Goal: Information Seeking & Learning: Find specific fact

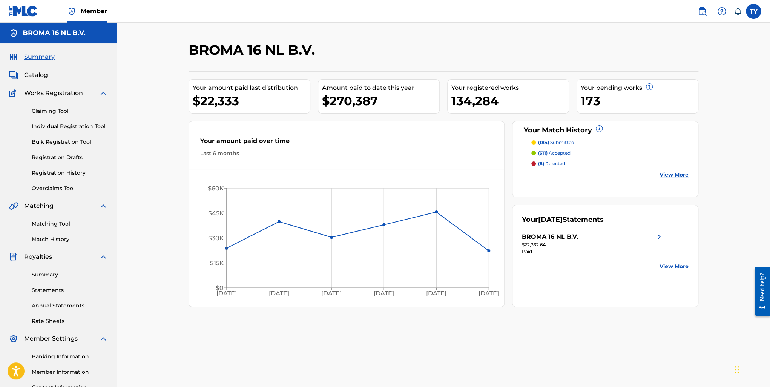
drag, startPoint x: 38, startPoint y: 75, endPoint x: 391, endPoint y: 45, distance: 354.1
click at [38, 75] on span "Catalog" at bounding box center [36, 74] width 24 height 9
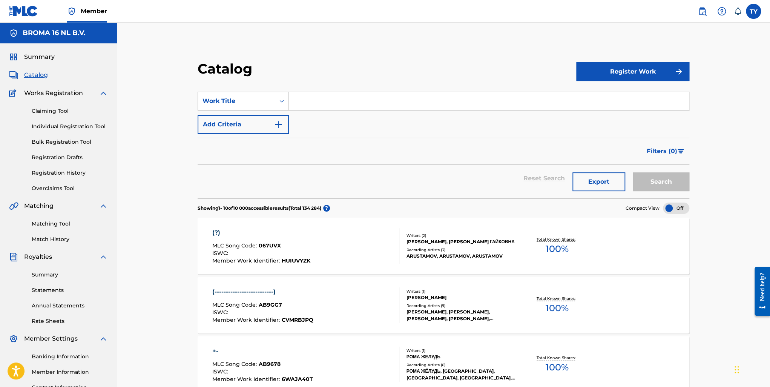
click at [388, 103] on input "Search Form" at bounding box center [489, 101] width 400 height 18
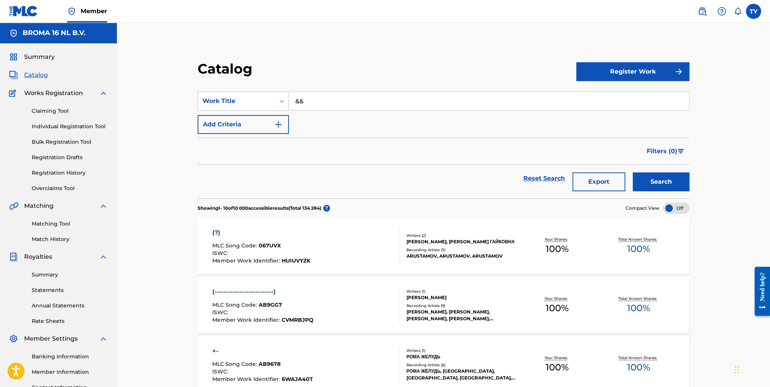
type input "&"
type input "???"
click at [633, 172] on button "Search" at bounding box center [661, 181] width 57 height 19
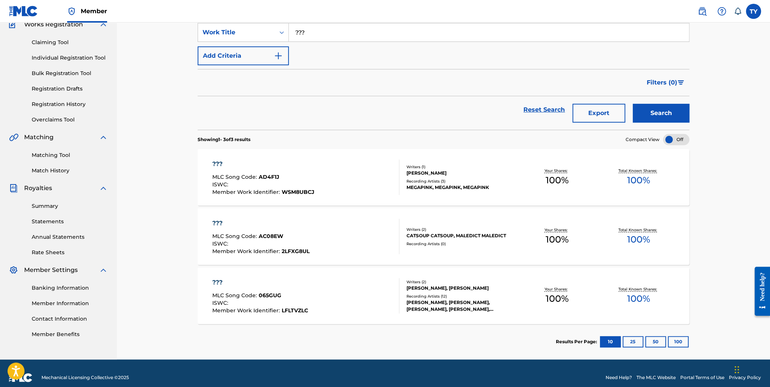
scroll to position [77, 0]
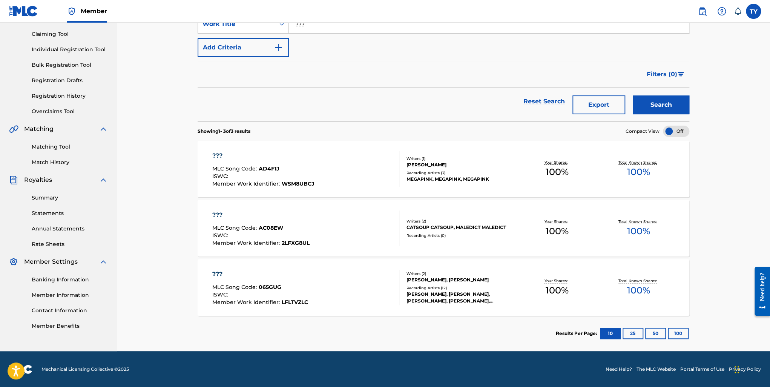
click at [217, 153] on div "???" at bounding box center [263, 155] width 102 height 9
click at [216, 214] on div "???" at bounding box center [260, 214] width 97 height 9
click at [218, 270] on div "???" at bounding box center [260, 274] width 96 height 9
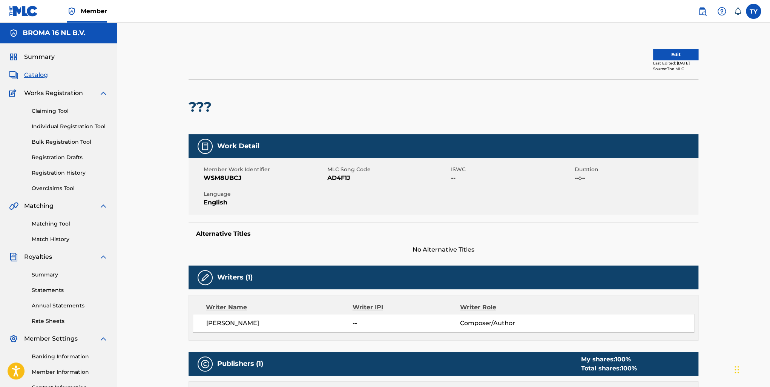
click at [339, 178] on span "AD4F1J" at bounding box center [388, 177] width 122 height 9
copy span "AD4F1J"
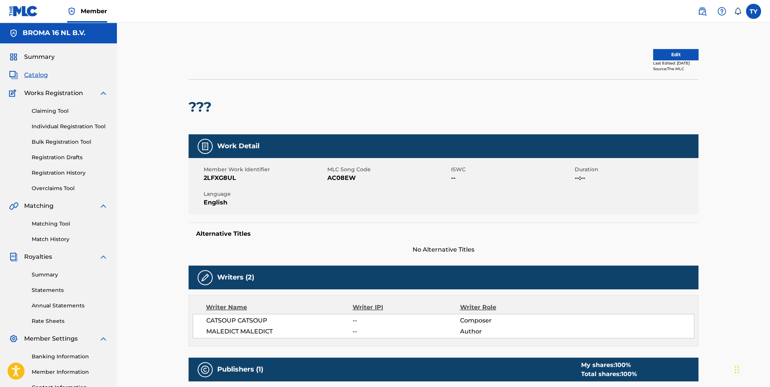
click at [346, 178] on span "AC08EW" at bounding box center [388, 177] width 122 height 9
copy span "AC08EW"
click at [342, 176] on span "065GUG" at bounding box center [388, 177] width 122 height 9
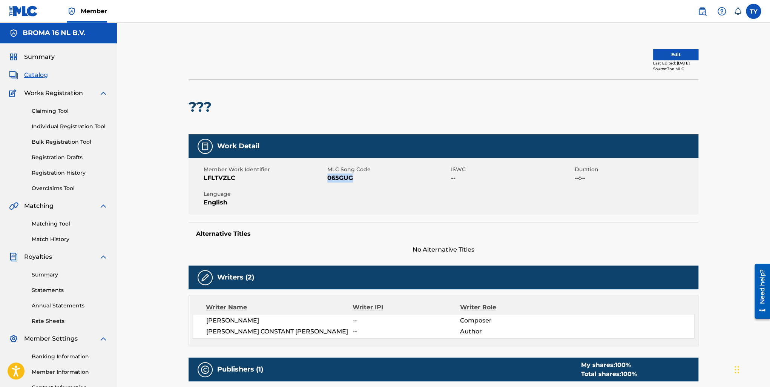
copy span "065GUG"
